Goal: Task Accomplishment & Management: Complete application form

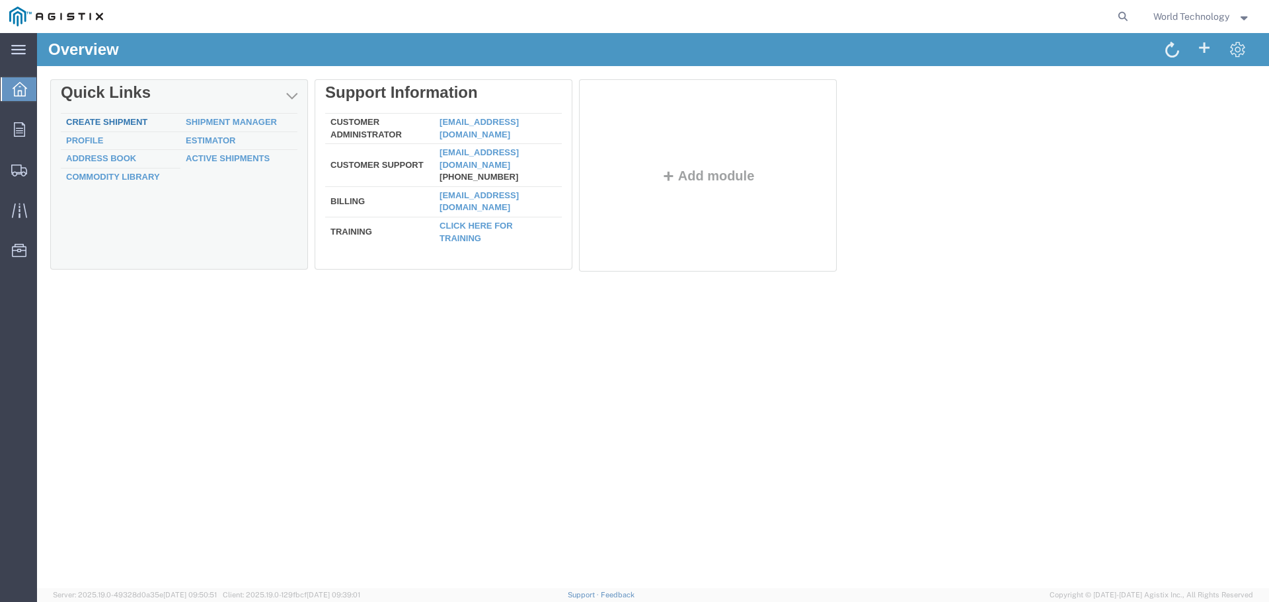
click at [119, 121] on link "Create Shipment" at bounding box center [106, 122] width 81 height 10
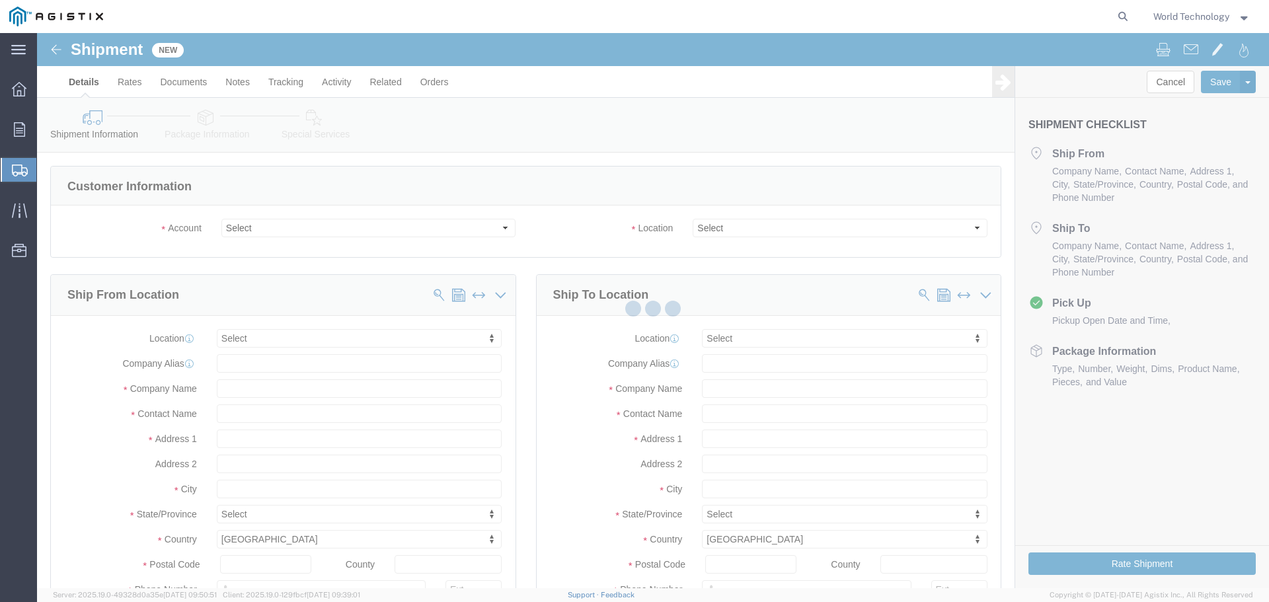
select select
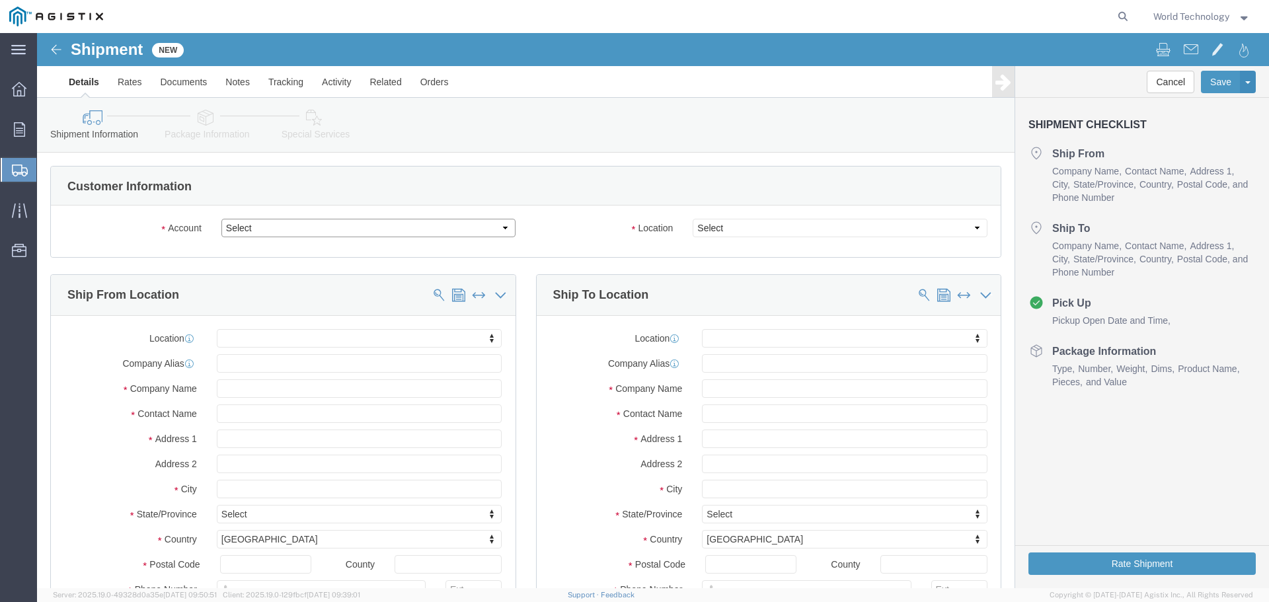
click select "Select PG&E World Wide Technology Inc"
select select "9596"
click select "Select PG&E World Wide Technology Inc"
select select "PURCHORD"
select select
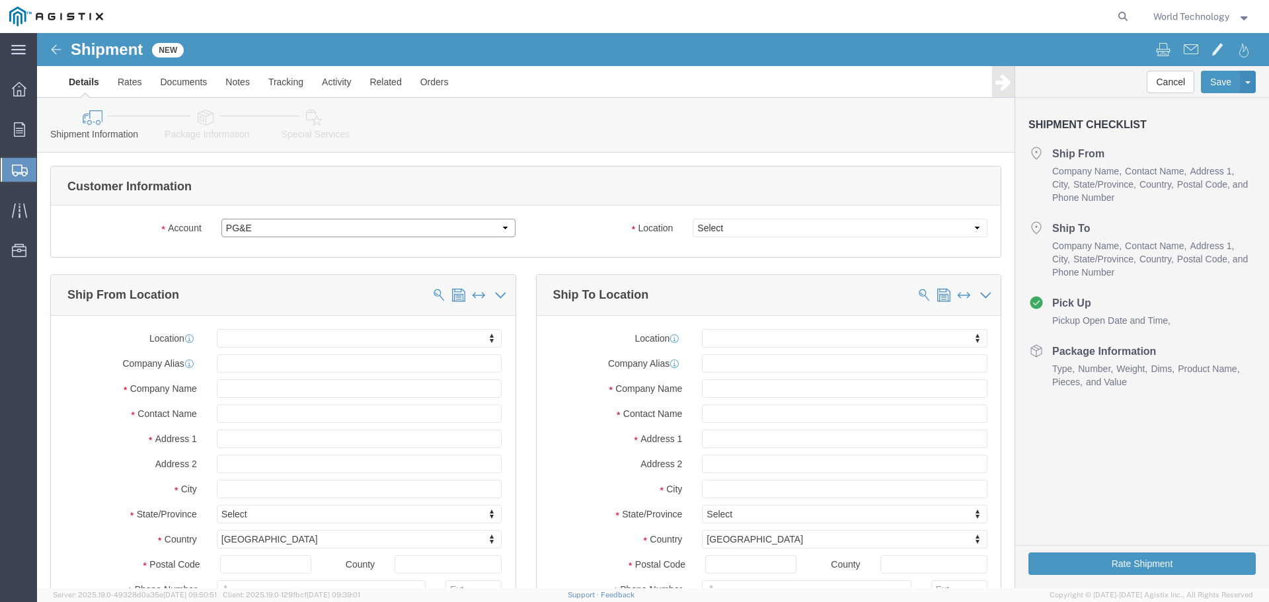
select select
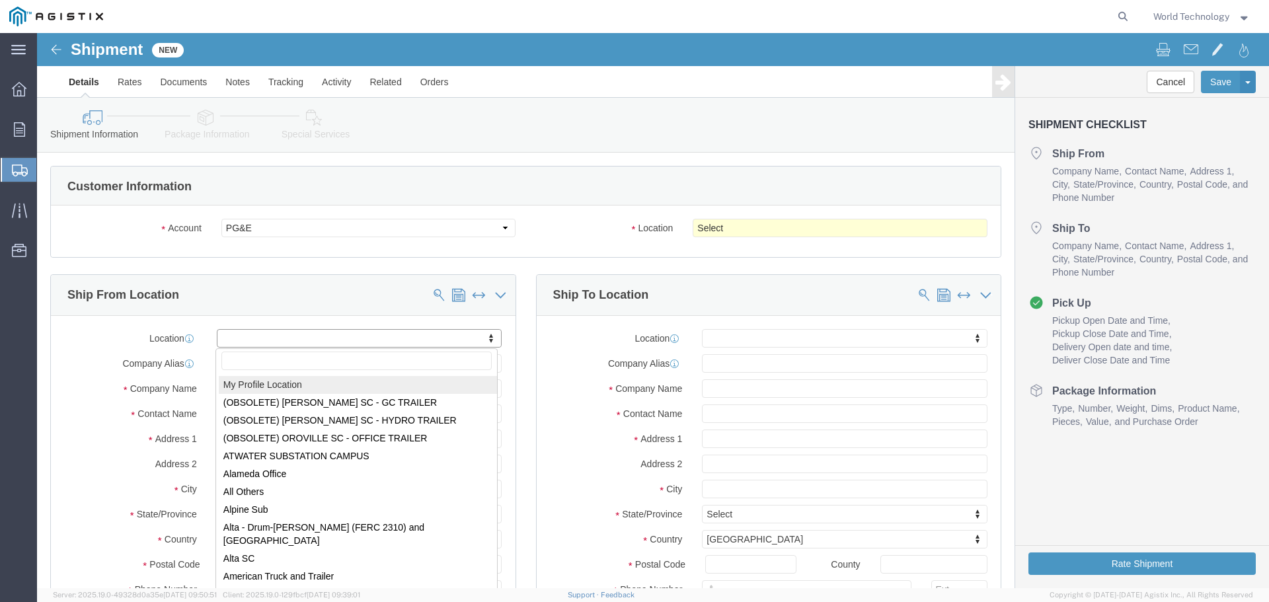
select select "MYPROFILE"
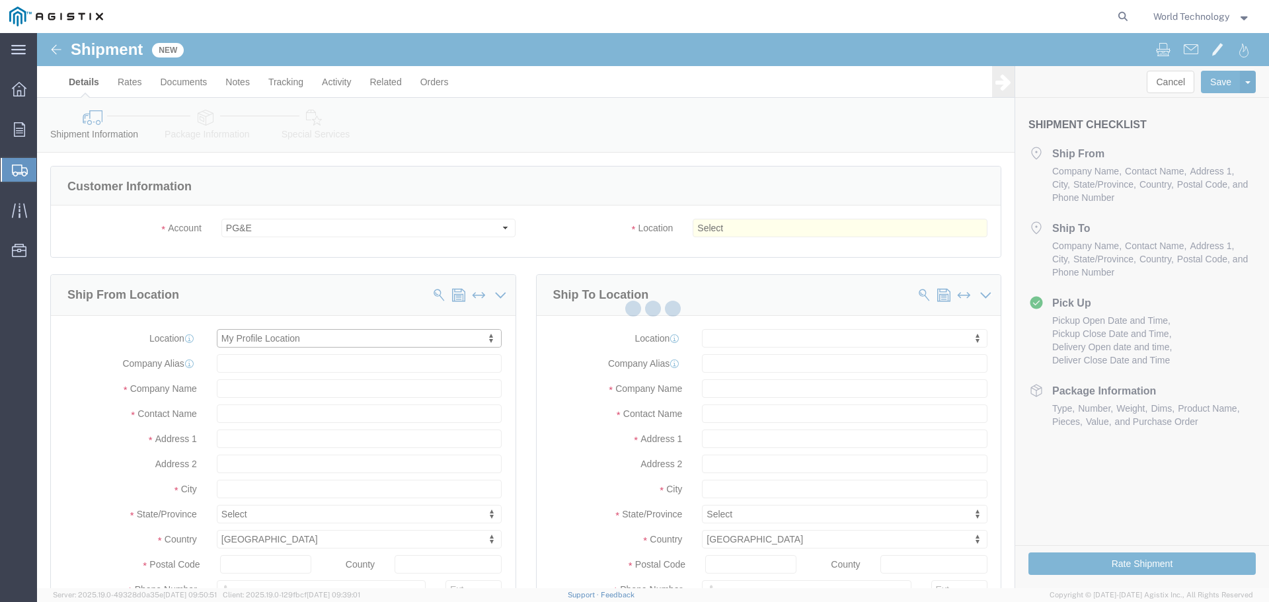
type input "World Wide Technology Inc"
type input "World Technology"
type input "[STREET_ADDRESS]"
type input "[GEOGRAPHIC_DATA]"
type input "62025"
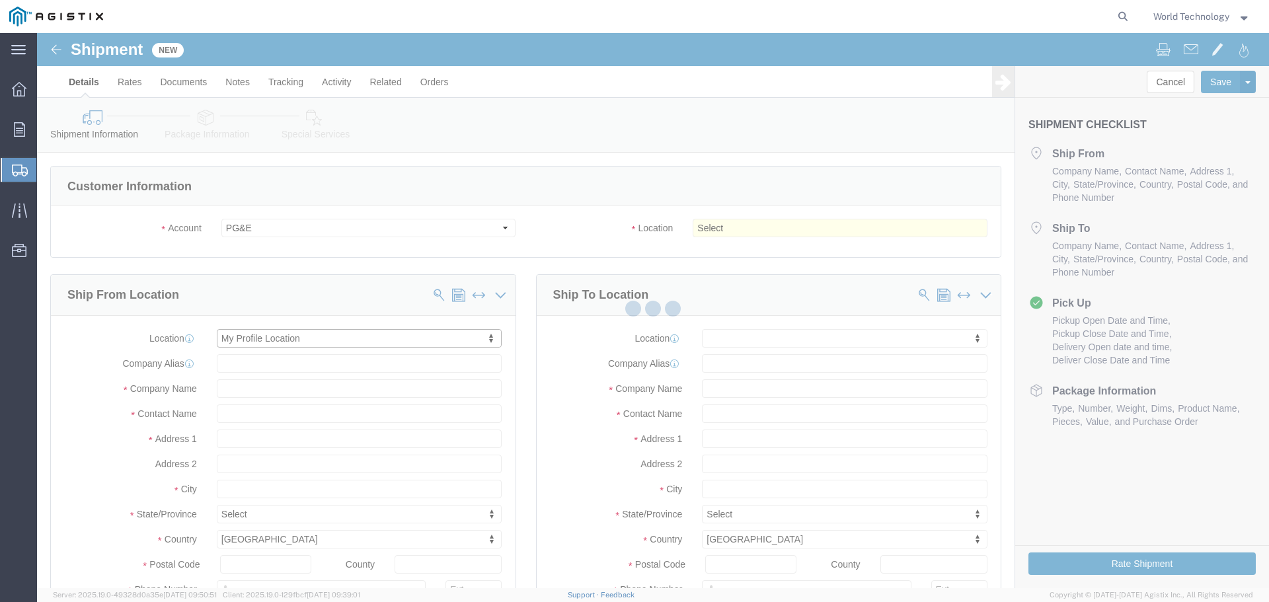
type input "3148240378"
type input "[EMAIL_ADDRESS][DOMAIN_NAME]"
checkbox input "true"
select select "IL"
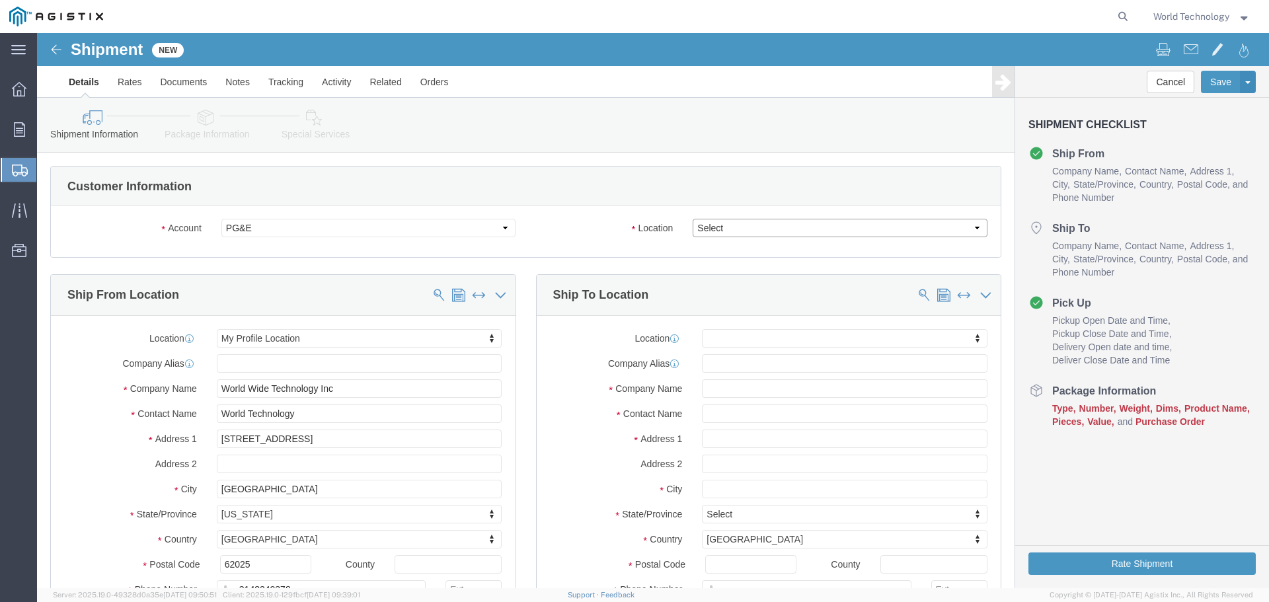
click select "Select All Others [GEOGRAPHIC_DATA] [GEOGRAPHIC_DATA] [GEOGRAPHIC_DATA] [GEOGRA…"
select select "19996"
click select "Select All Others [GEOGRAPHIC_DATA] [GEOGRAPHIC_DATA] [GEOGRAPHIC_DATA] [GEOGRA…"
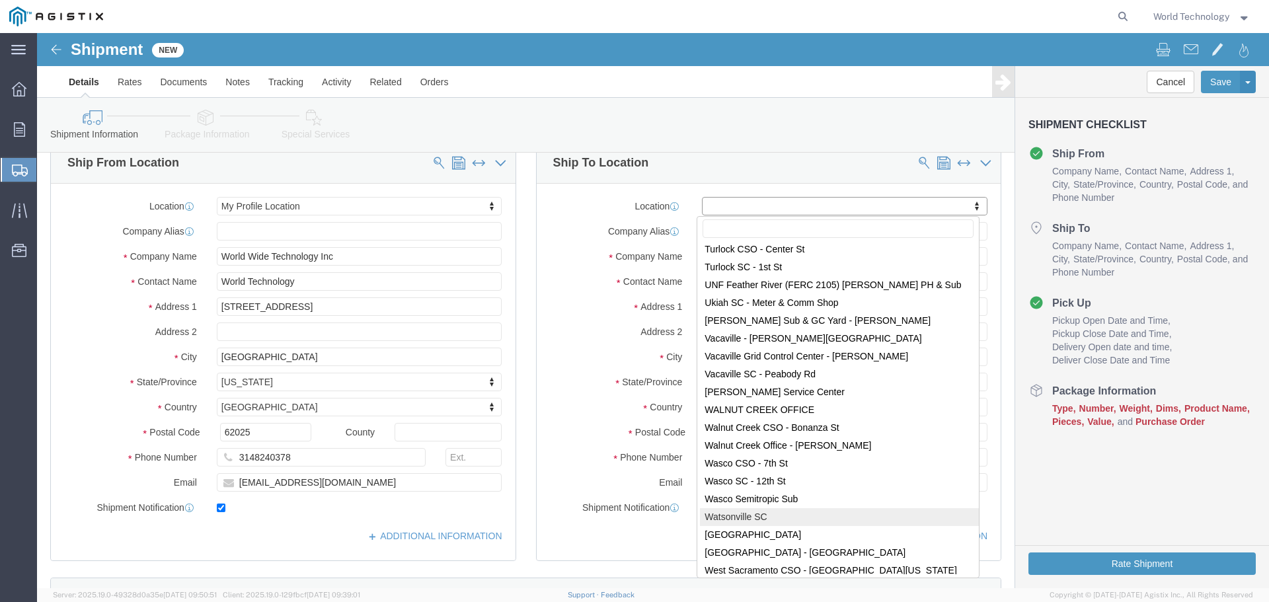
scroll to position [8397, 0]
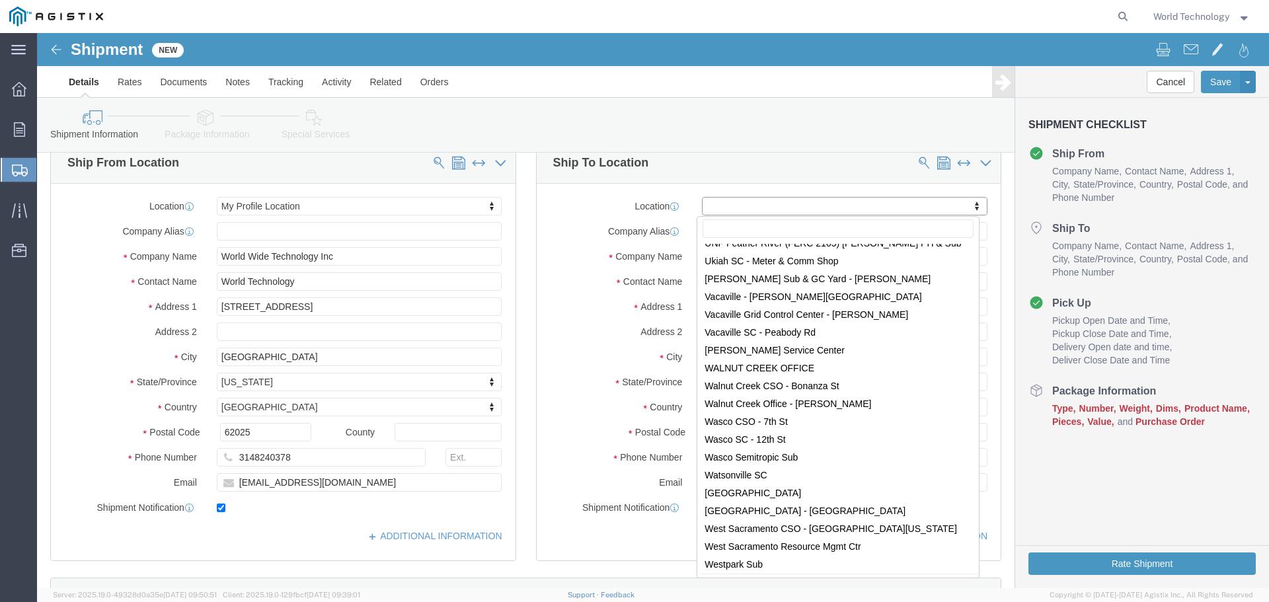
select select "19996"
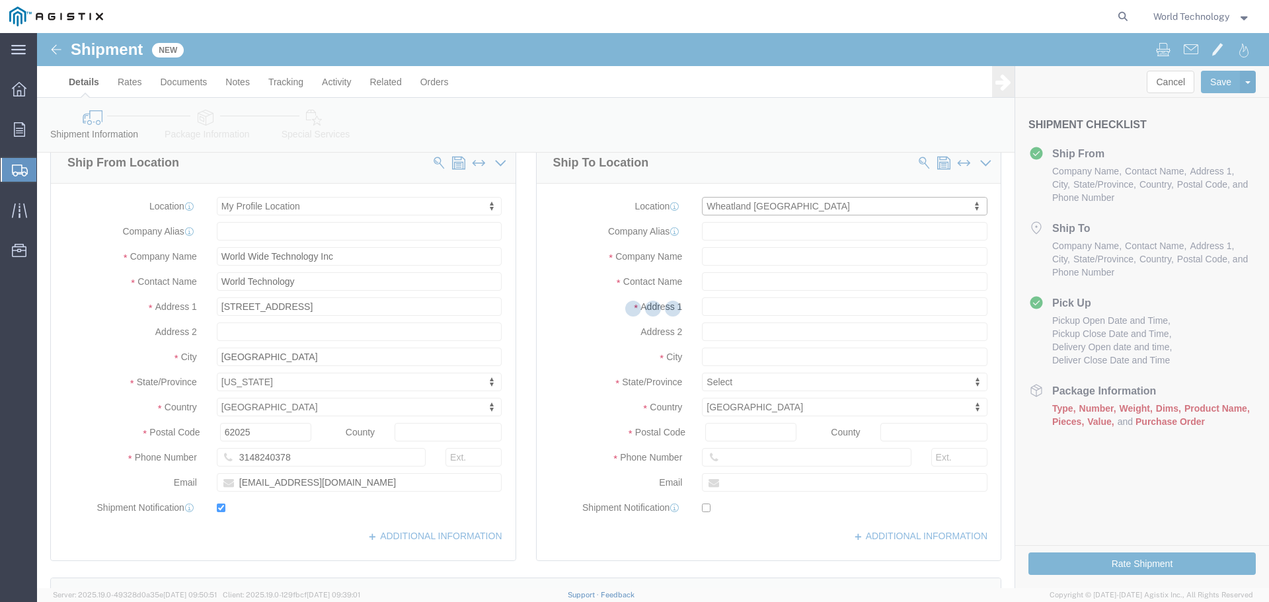
type input "PG&E"
type input "[STREET_ADDRESS]"
type input "Wheatland"
type input "95692"
select select "CA"
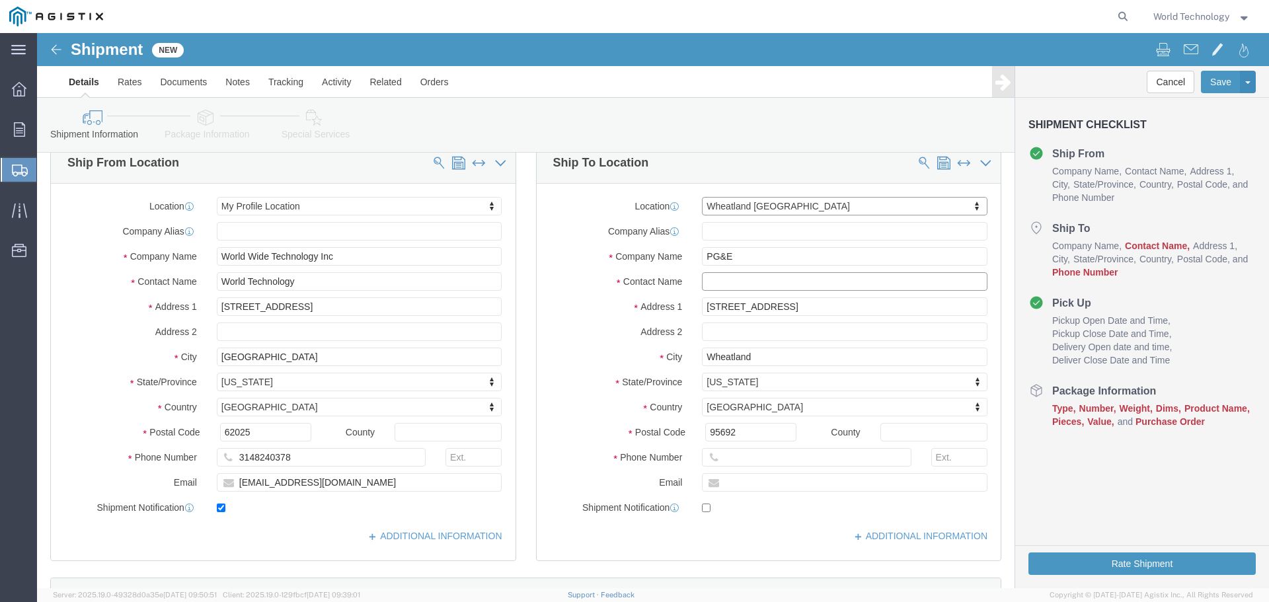
click input "text"
type input "[PERSON_NAME]"
type input "5307493019"
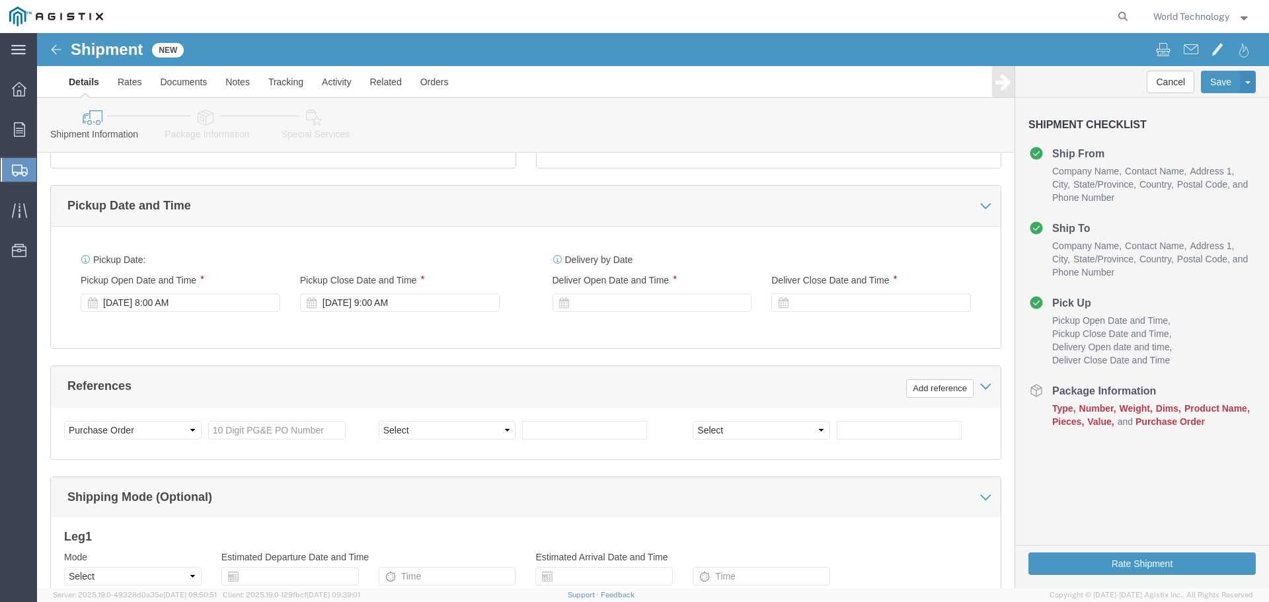
scroll to position [529, 0]
click div "[DATE] 9:00 AM"
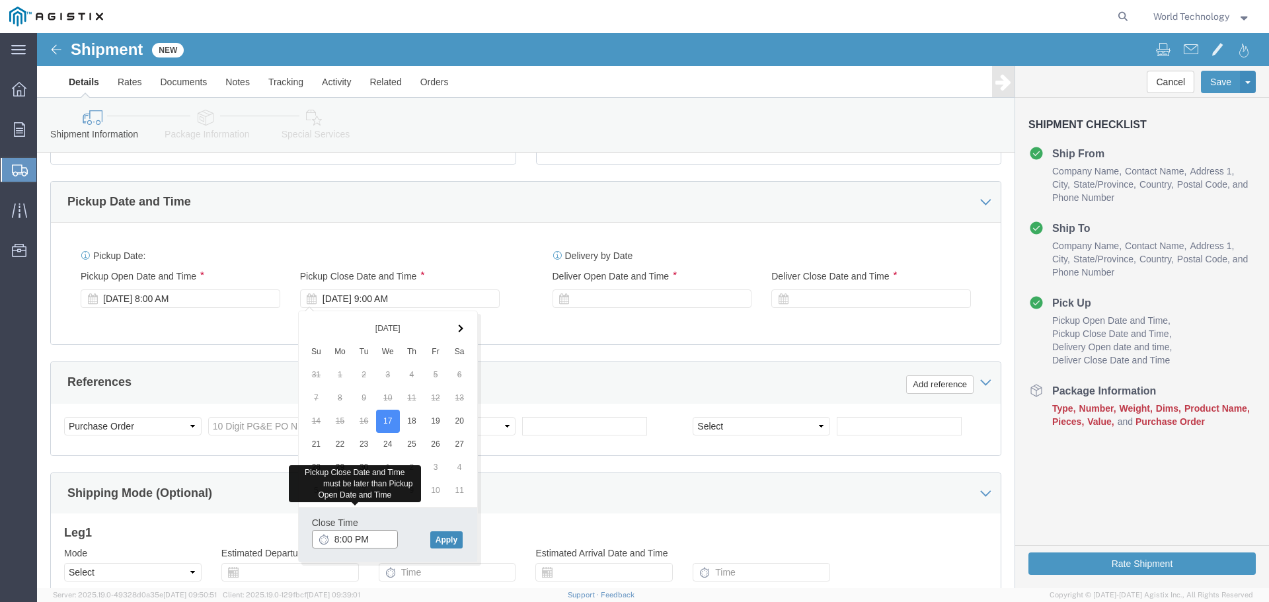
type input "8:00 PM"
click button "Apply"
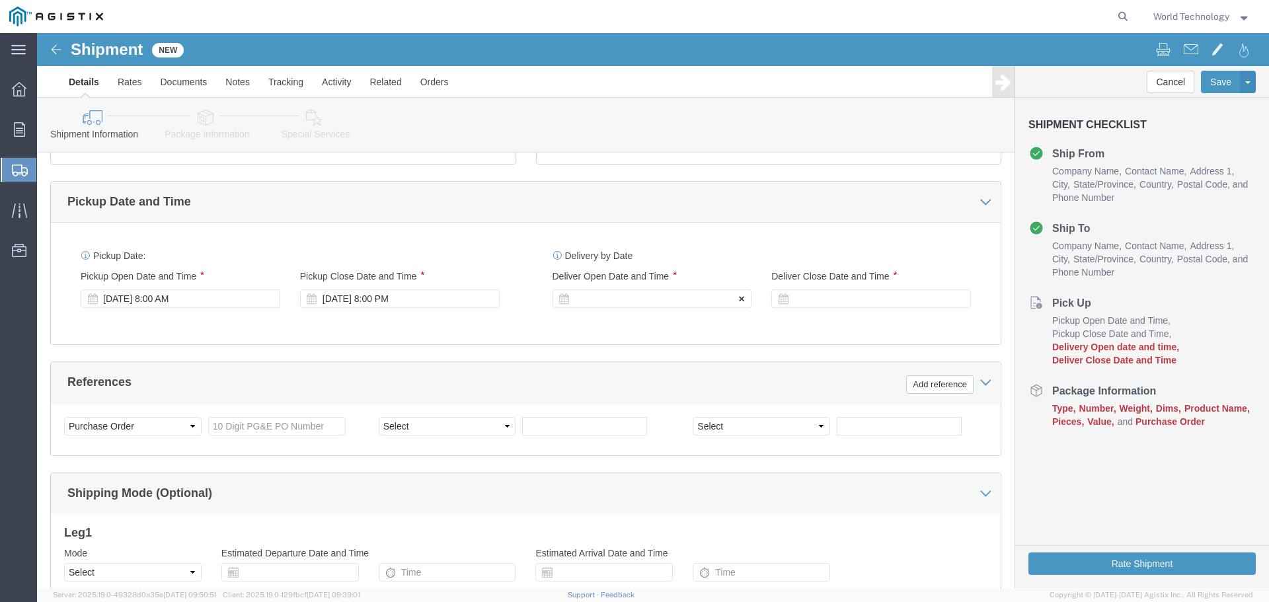
click div
click input "9:00 PM"
type input "9:00 AM"
click button "Apply"
click div
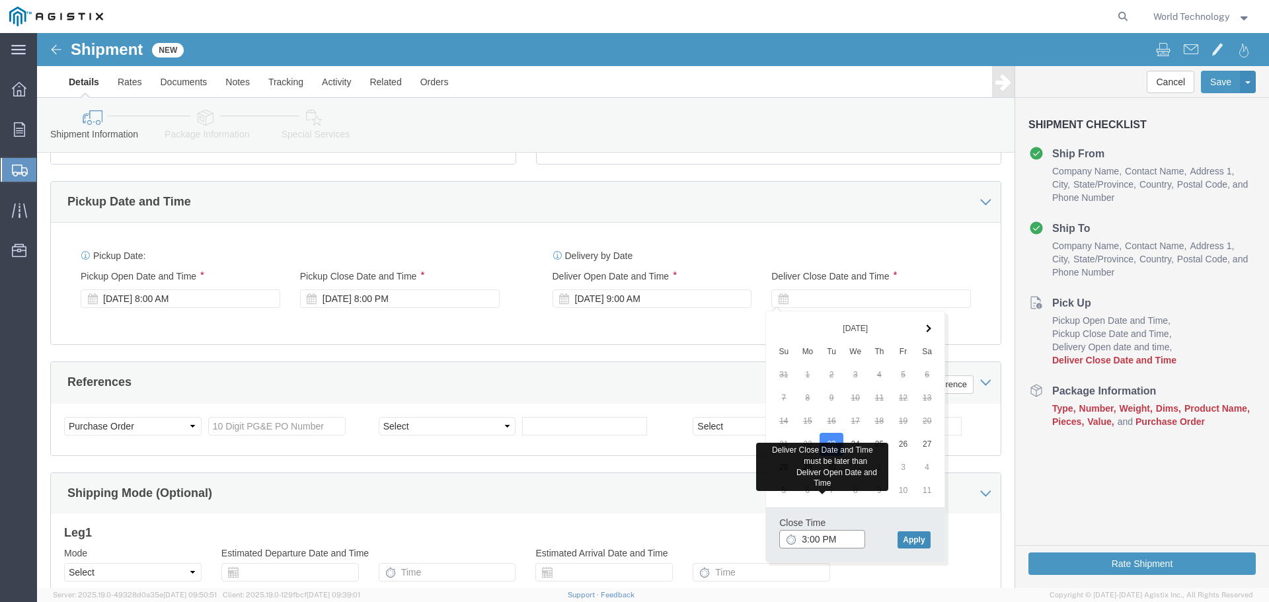
type input "3:00 PM"
click button "Apply"
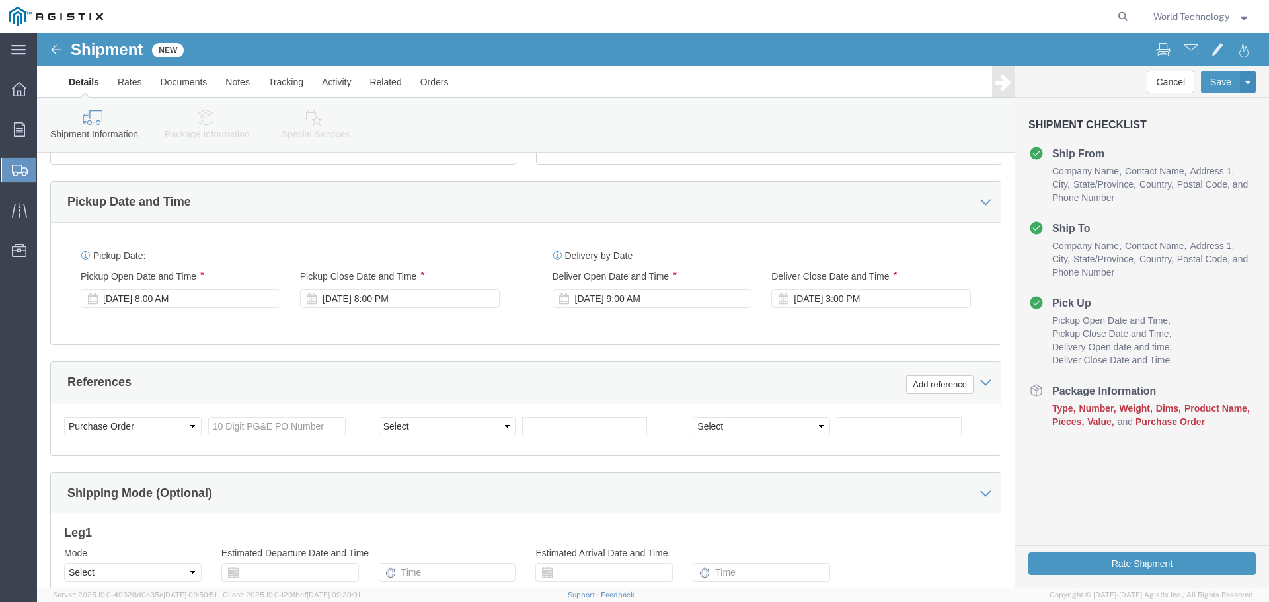
click div "Customer Information Account Select PG&E World Wide Technology Inc Location Sel…"
click input "text"
type input "2701223527"
click select "Select Account Type Activity ID Airline Appointment Number ASN Batch Request # …"
select select "DELNUM"
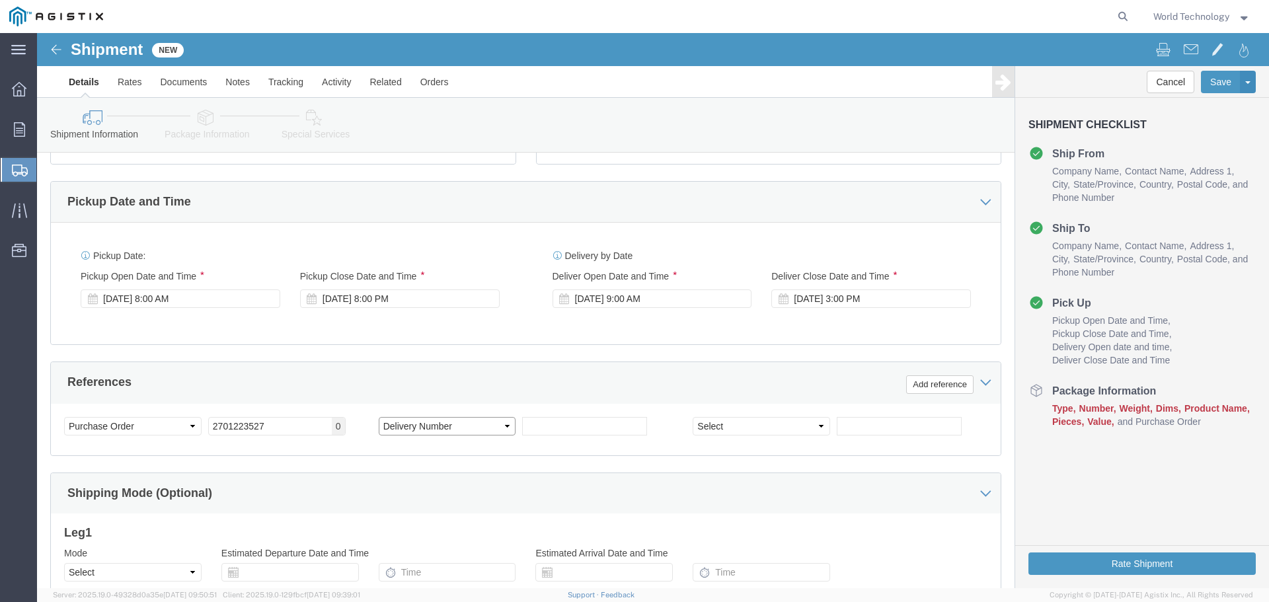
click select "Select Account Type Activity ID Airline Appointment Number ASN Batch Request # …"
click input "text"
type input "1602238740"
click select "Select Account Type Activity ID Airline Appointment Number ASN Batch Request # …"
select select "SALEORDR"
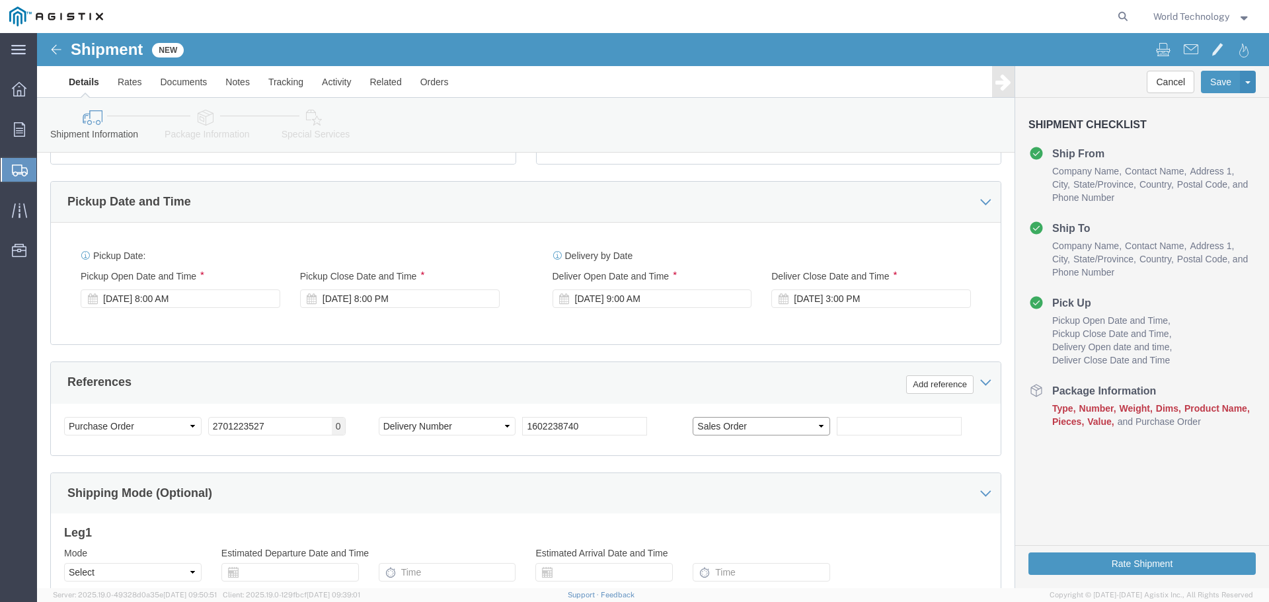
click select "Select Account Type Activity ID Airline Appointment Number ASN Batch Request # …"
click input "text"
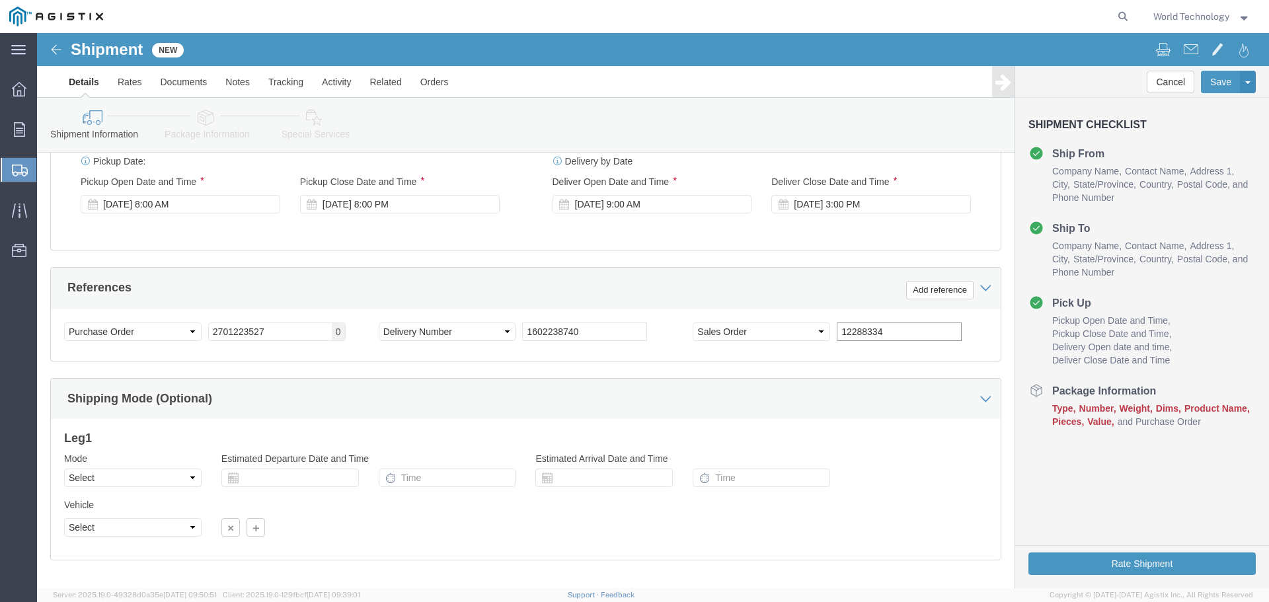
scroll to position [688, 0]
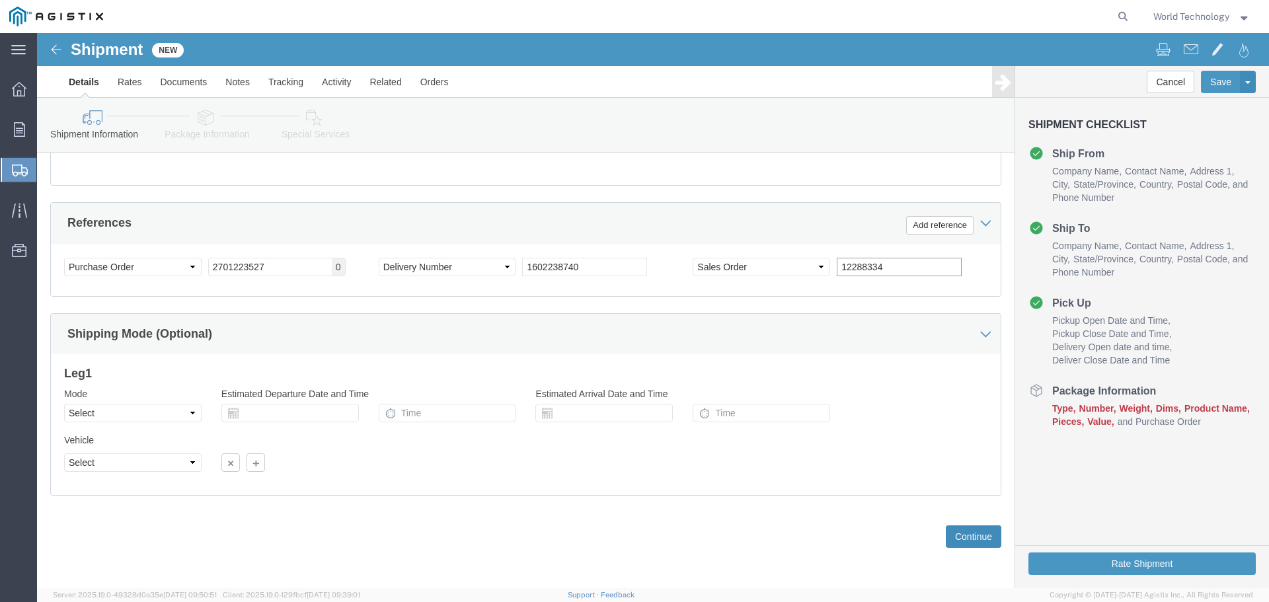
type input "12288334"
click button "Continue"
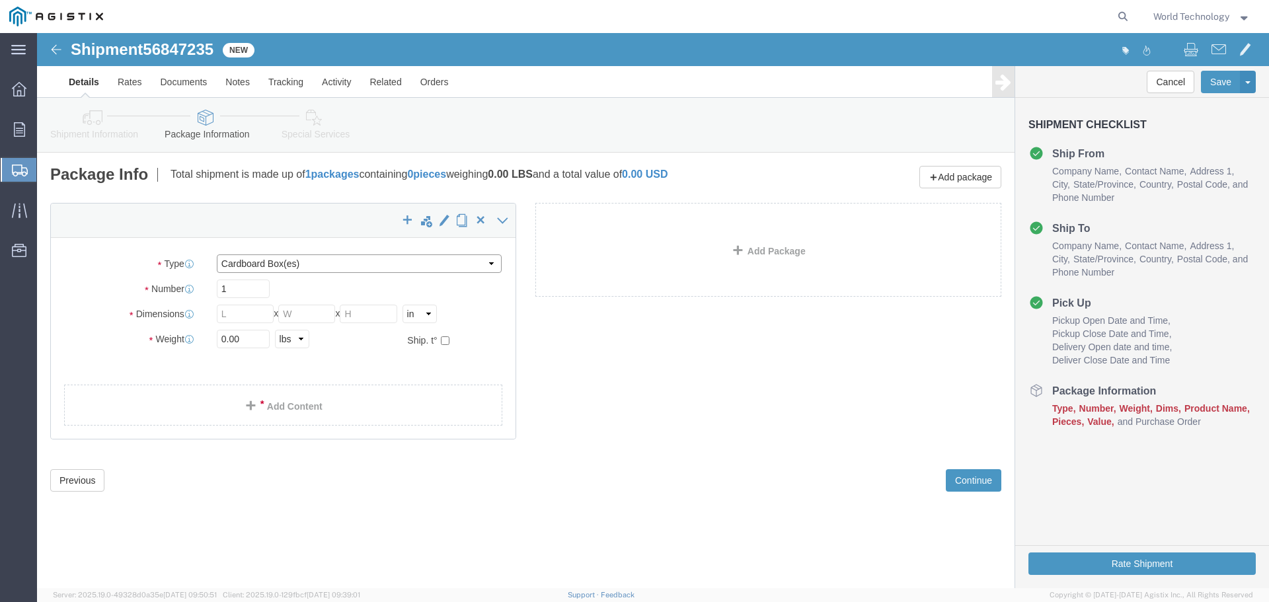
click select "Select Bulk Bundle(s) Cardboard Box(es) Carton(s) Crate(s) Drum(s) (Fiberboard)…"
select select "PSNS"
click select "Select Bulk Bundle(s) Cardboard Box(es) Carton(s) Crate(s) Drum(s) (Fiberboard)…"
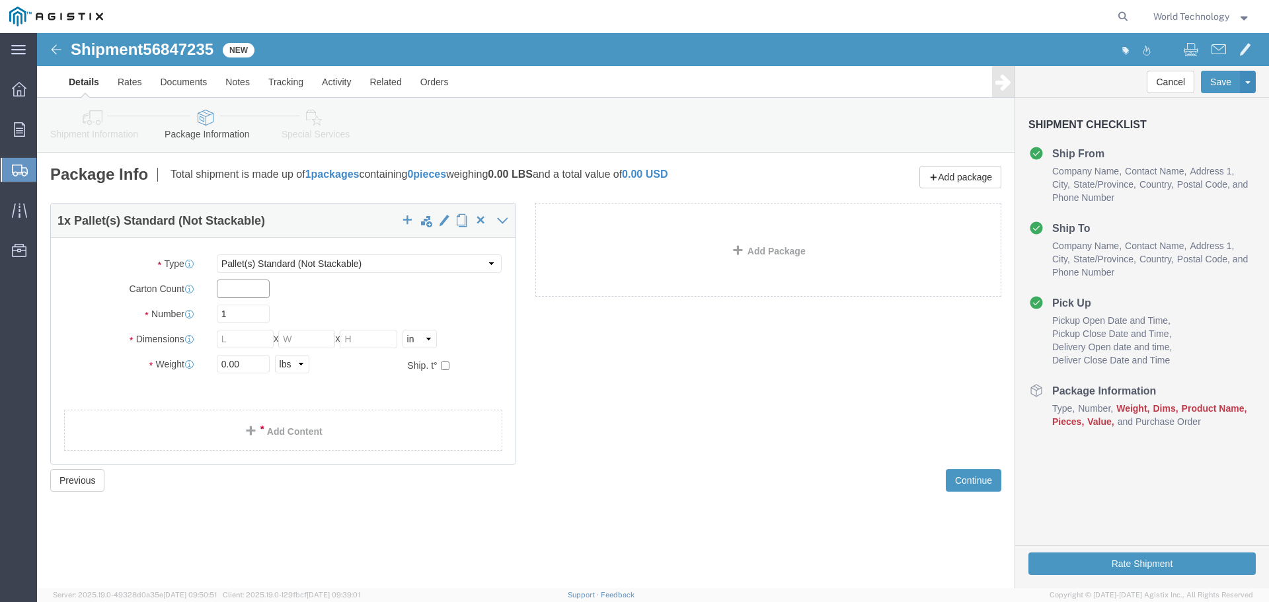
click input "text"
type input "19"
type input "48"
type input "40"
type input "43"
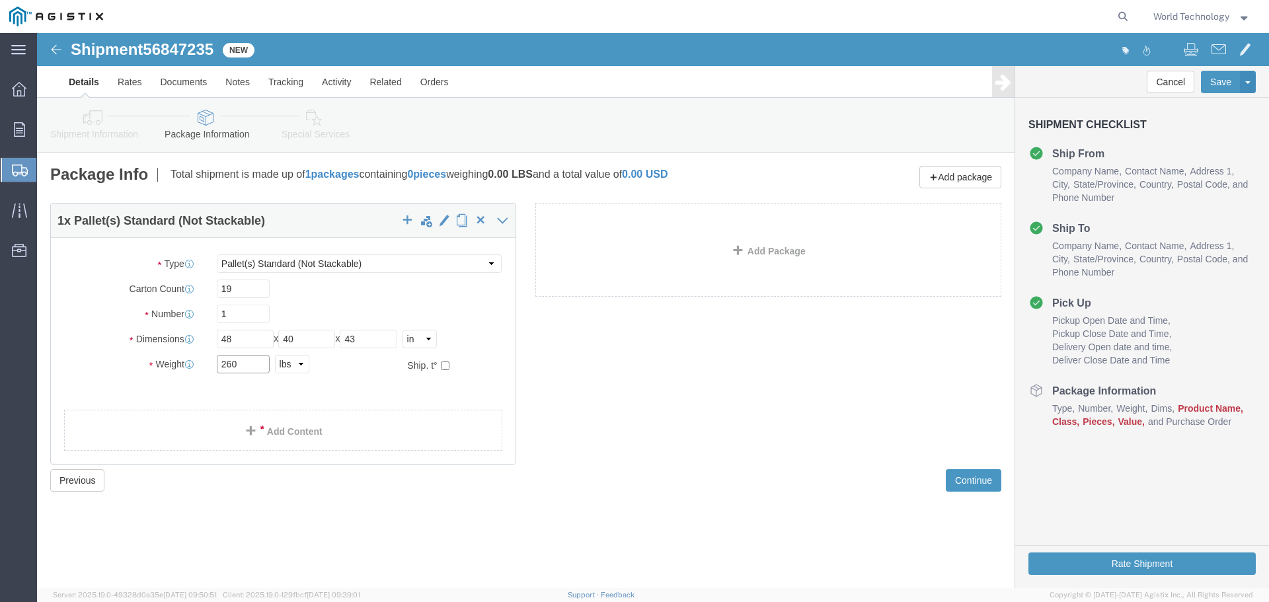
type input "260"
click link "Add Content"
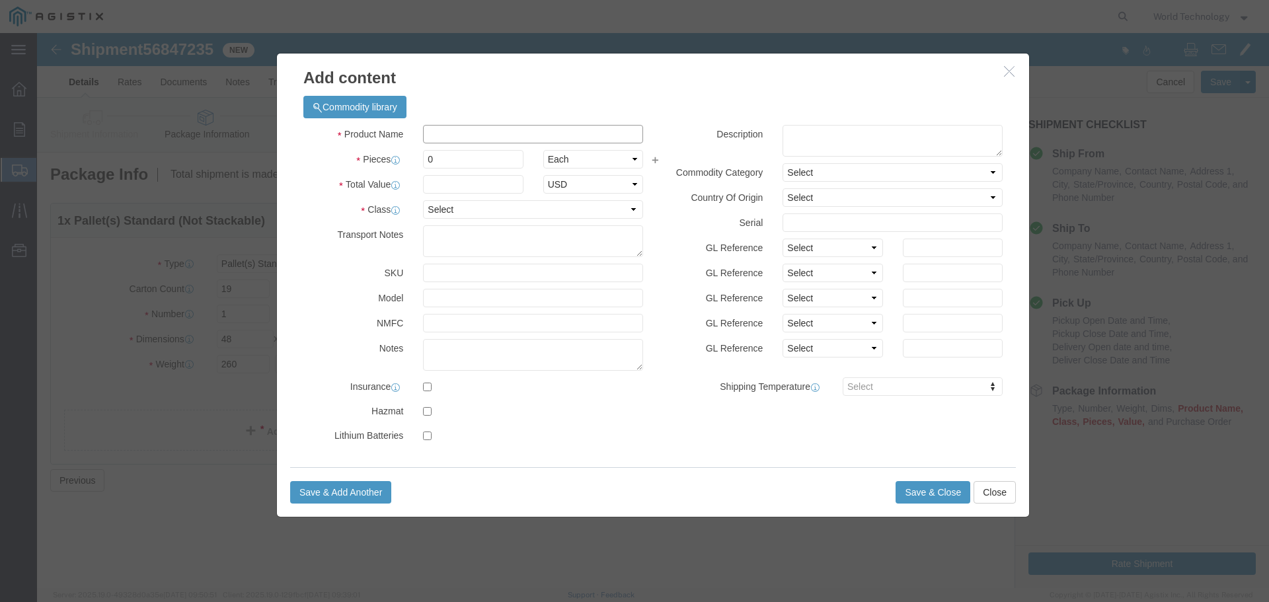
click input "text"
type input "Computer Equipment"
type input "1"
type input "10000"
select select "USD"
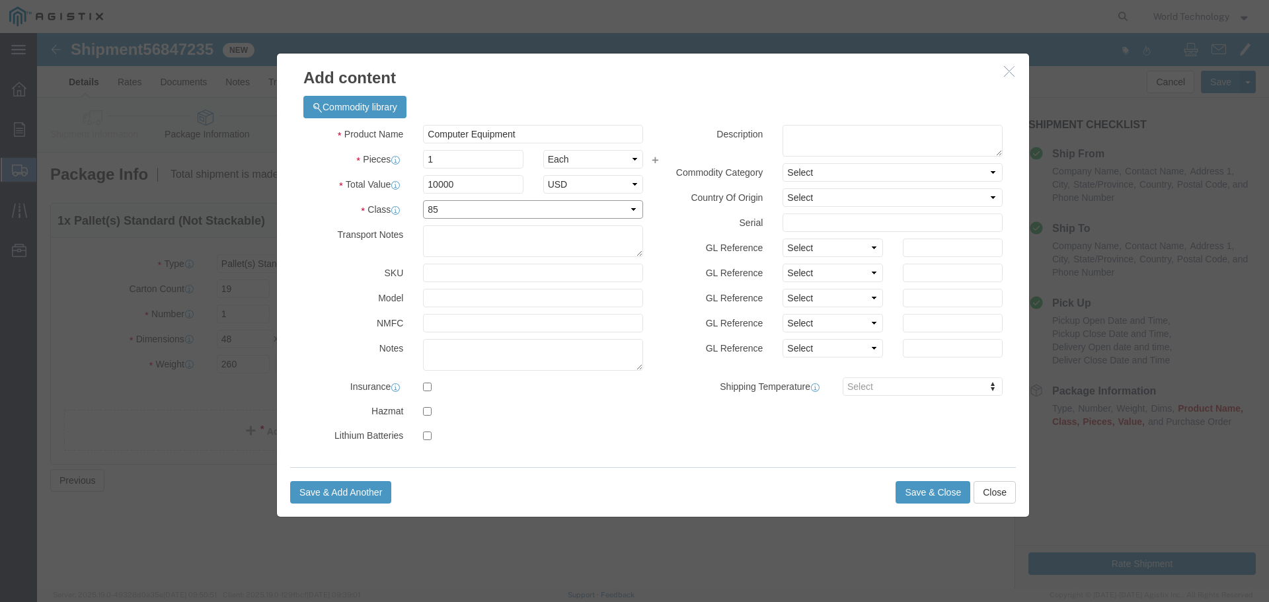
select select "92.5"
click button "Save & Close"
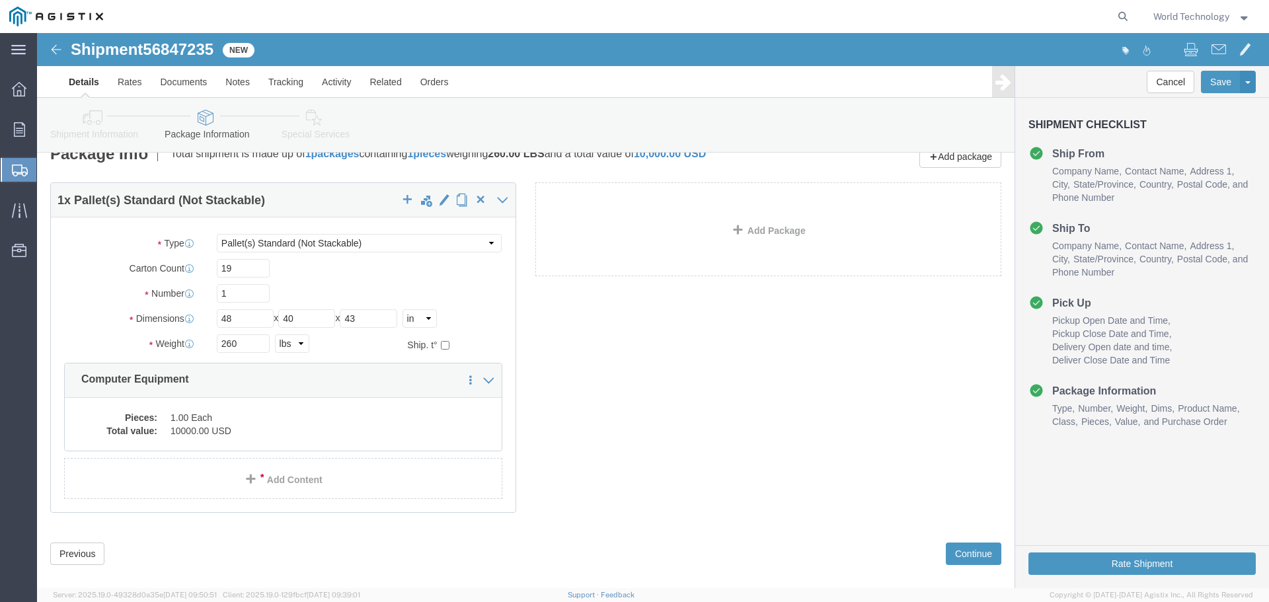
scroll to position [38, 0]
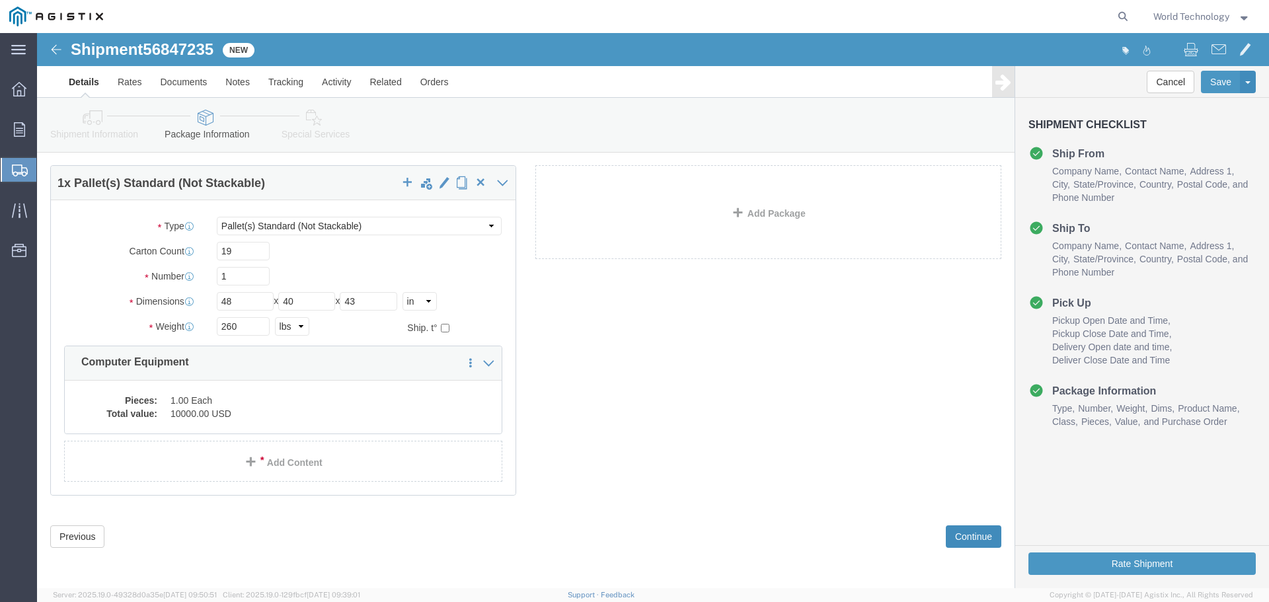
click button "Continue"
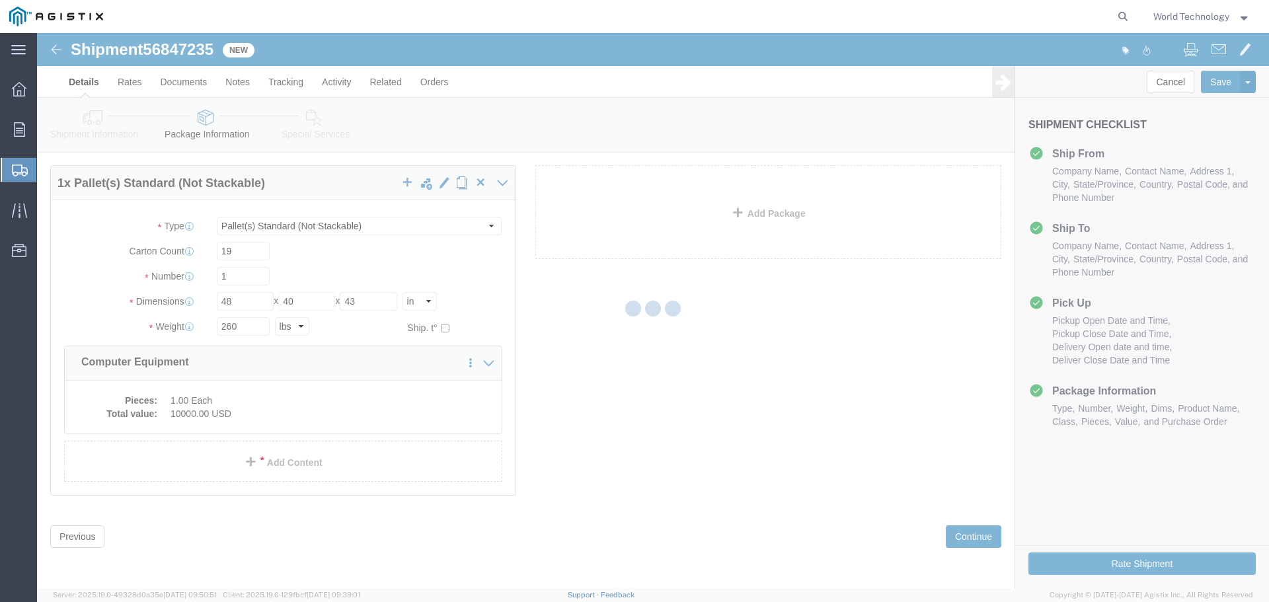
select select
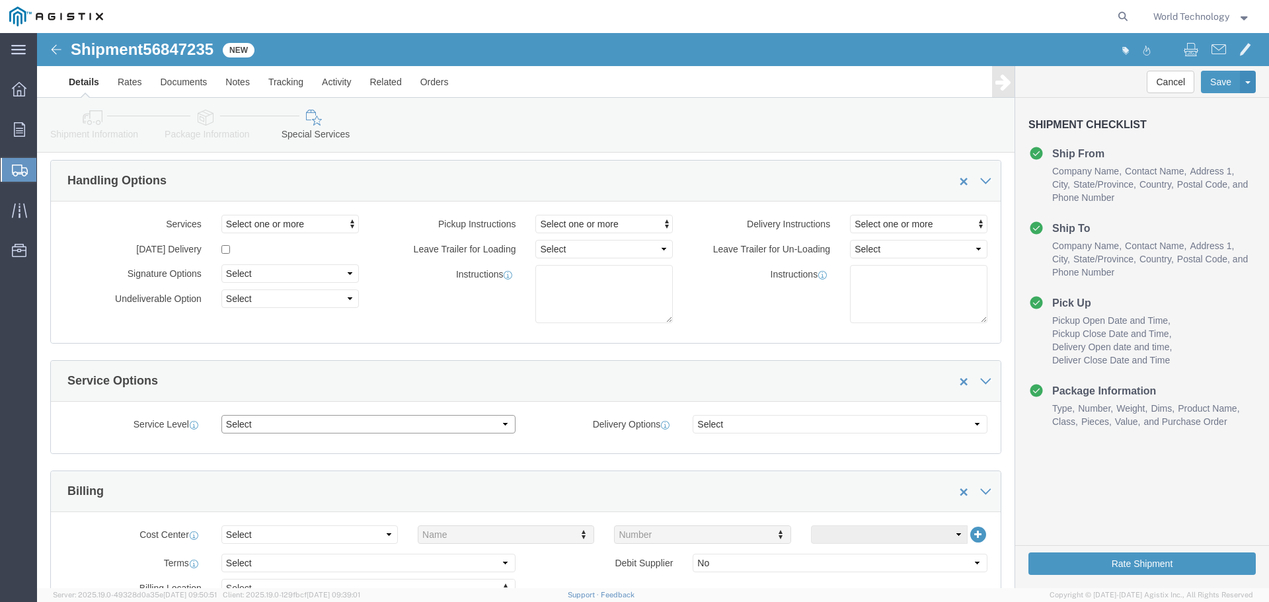
click select "Select 1 Day 2 Day 3-5 Day Economy 5+ Day"
select select "3-5 Day Economy"
click select "Select 1 Day 2 Day 3-5 Day Economy 5+ Day"
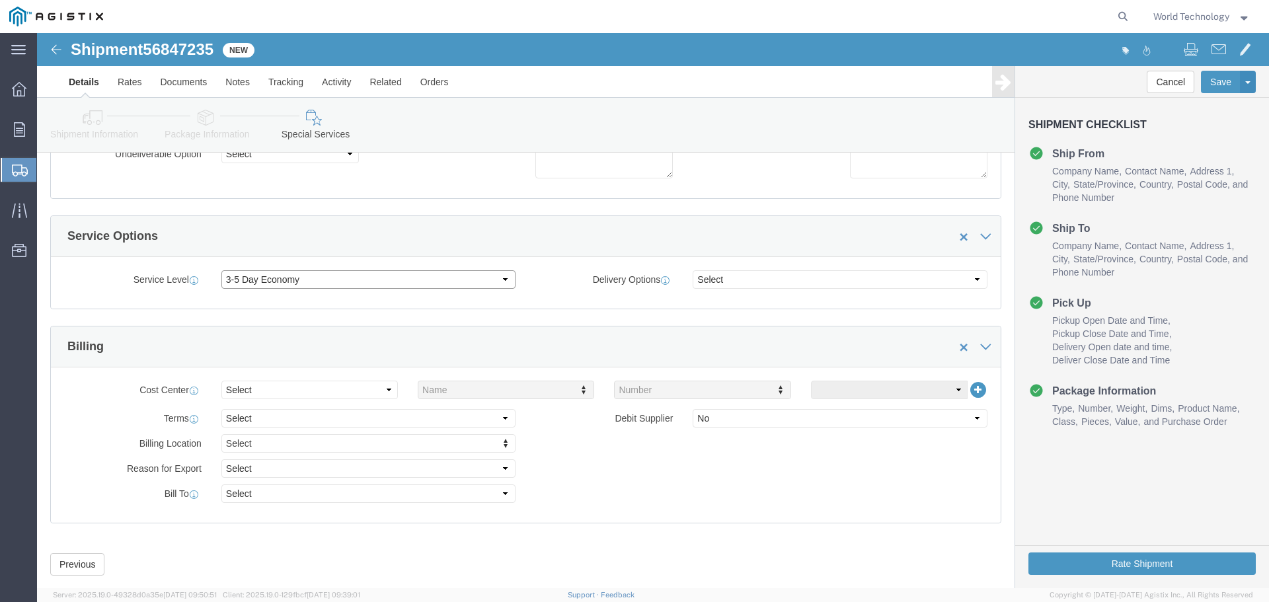
scroll to position [210, 0]
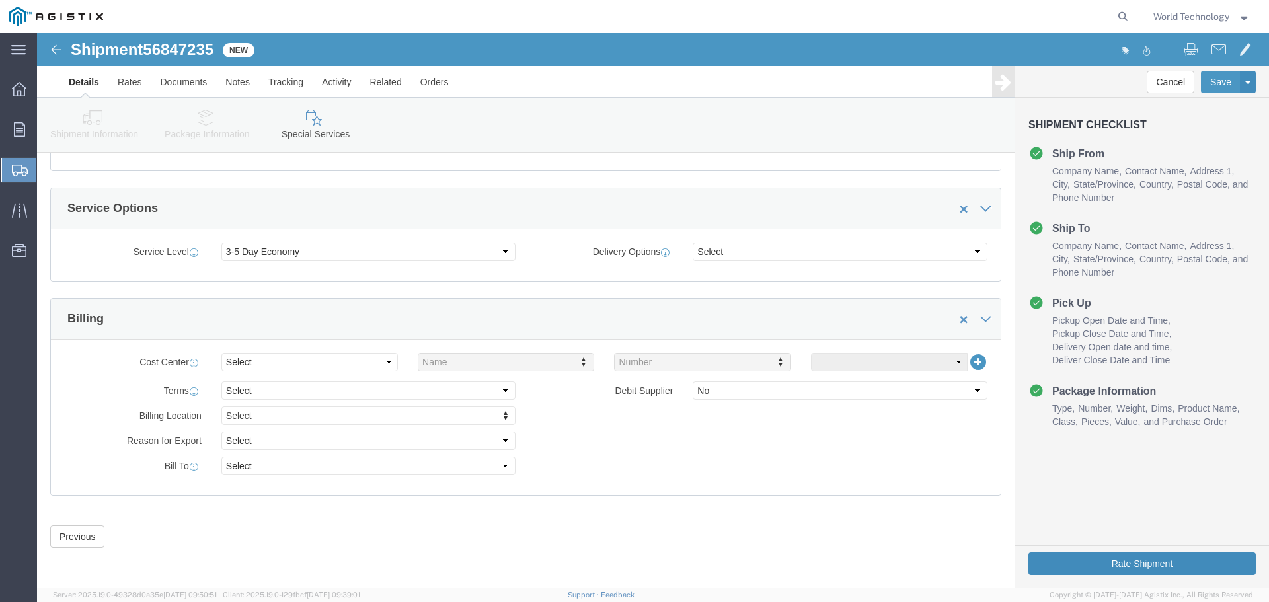
click button "Rate Shipment"
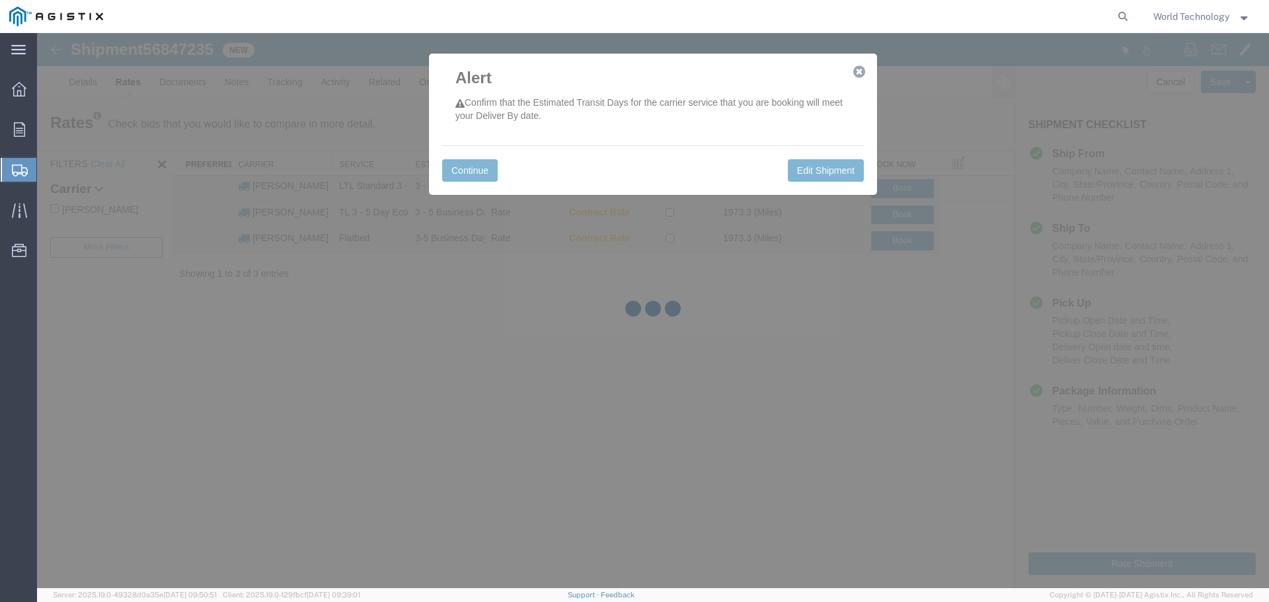
scroll to position [0, 0]
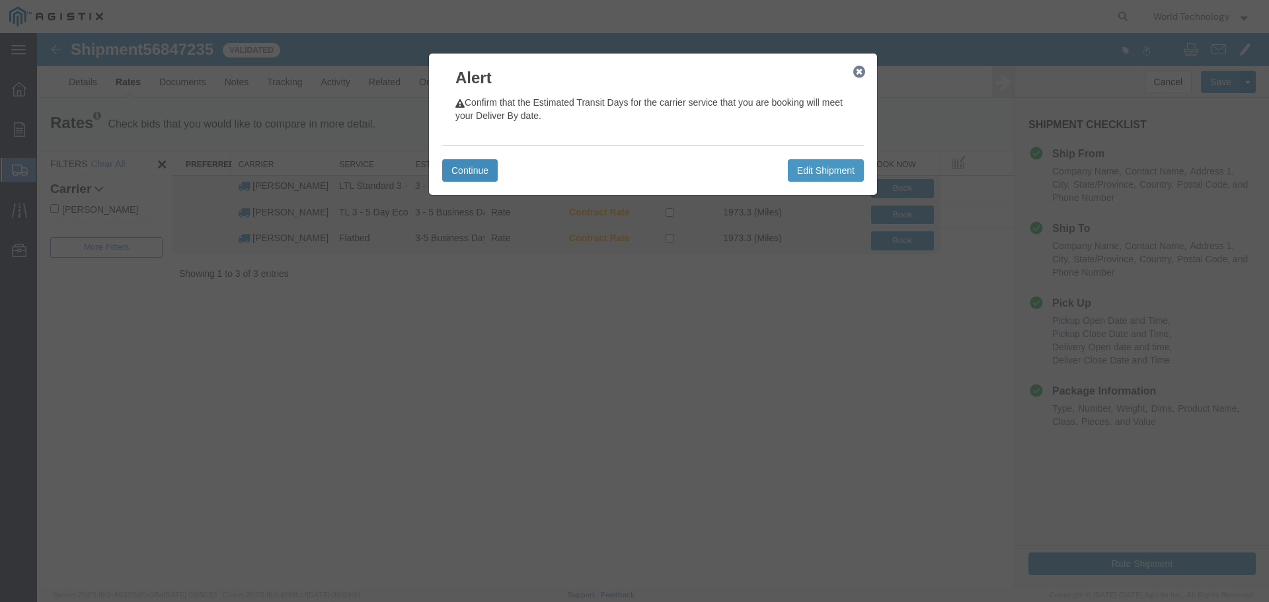
click at [476, 170] on button "Continue" at bounding box center [470, 170] width 56 height 22
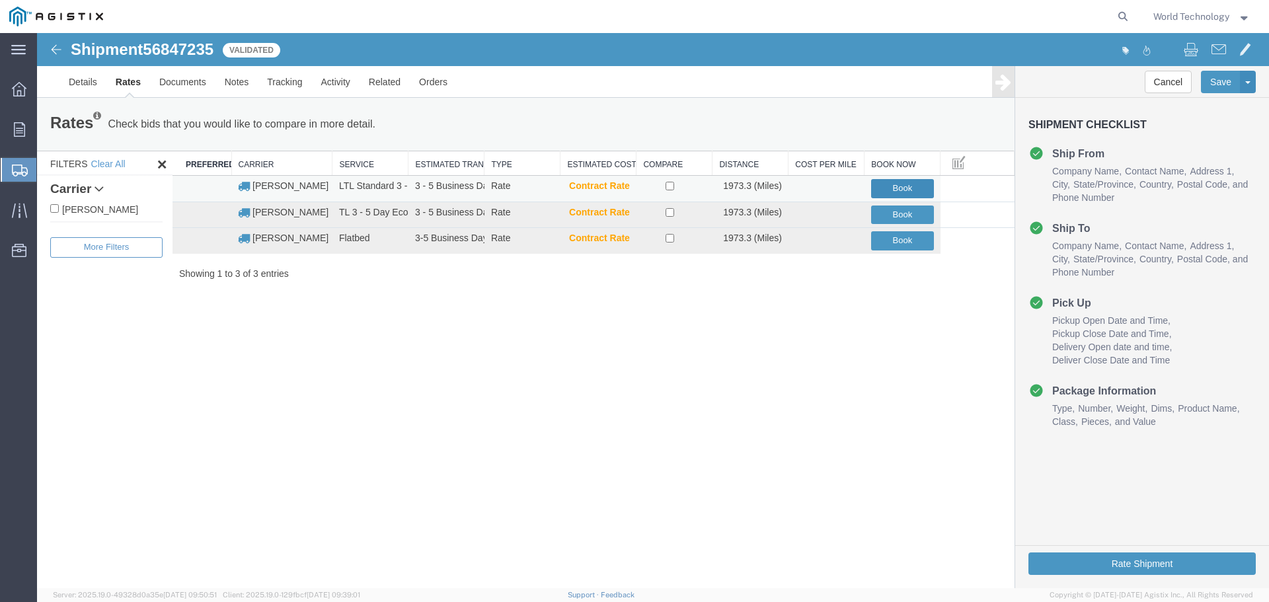
click at [899, 185] on button "Book" at bounding box center [902, 188] width 63 height 19
